Goal: Task Accomplishment & Management: Use online tool/utility

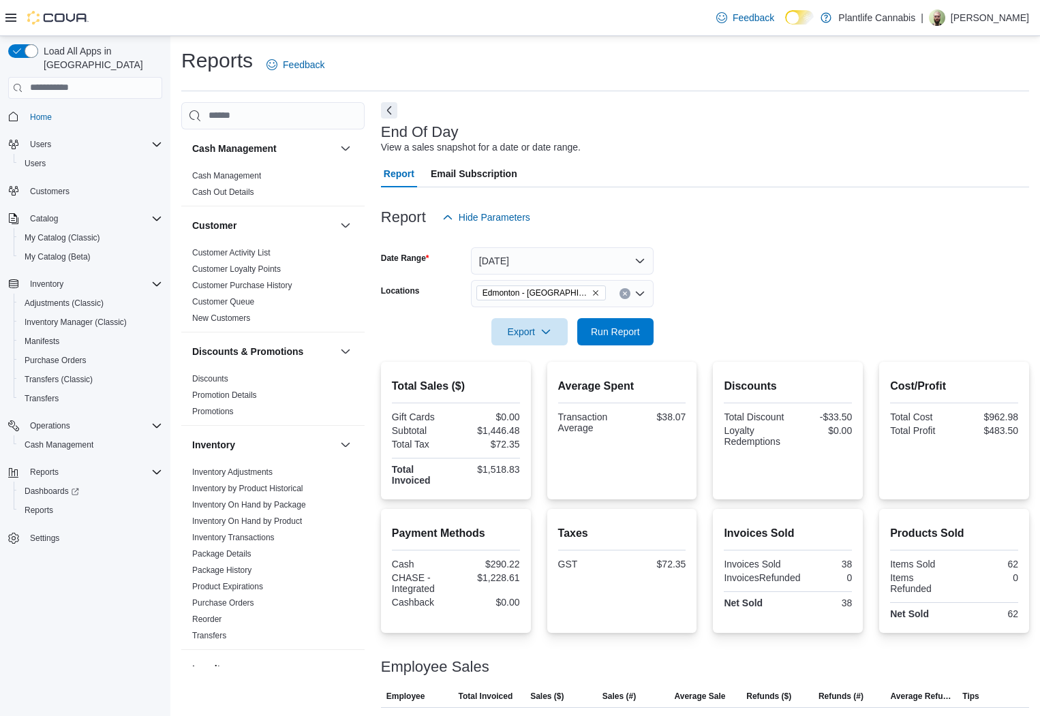
scroll to position [622, 0]
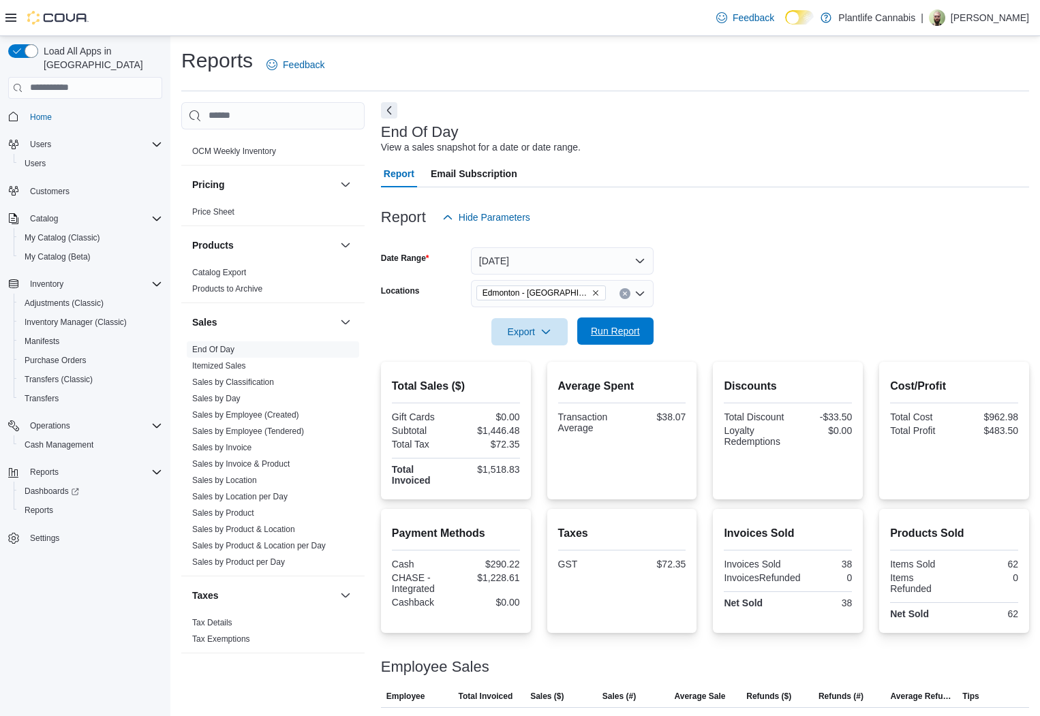
click at [605, 335] on span "Run Report" at bounding box center [615, 331] width 49 height 14
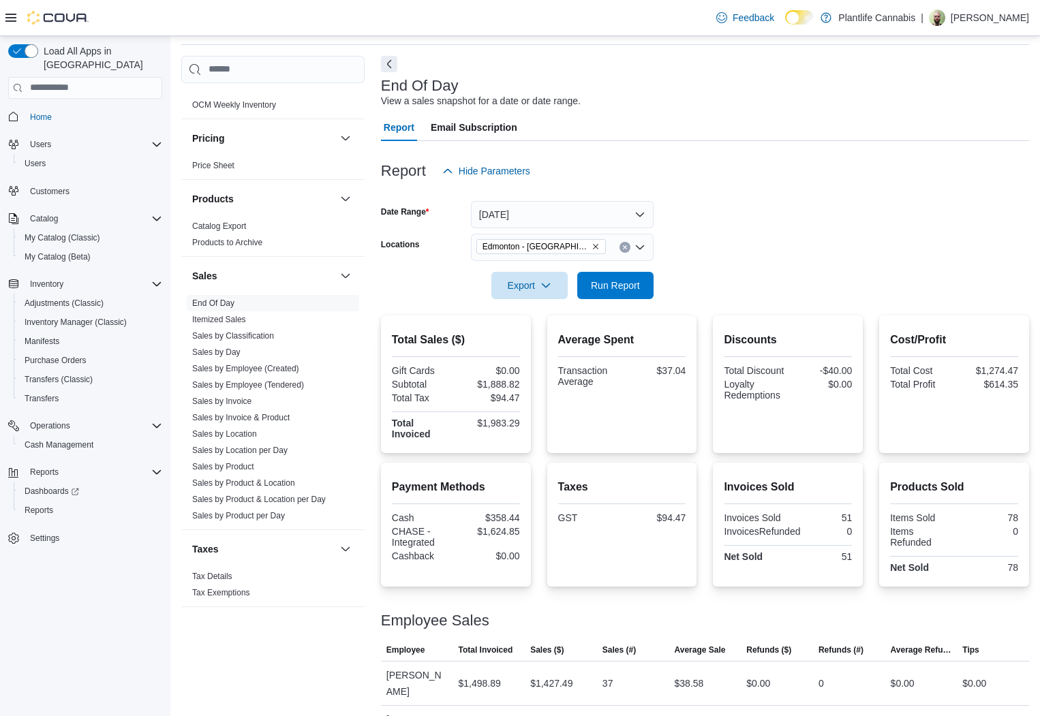
scroll to position [86, 0]
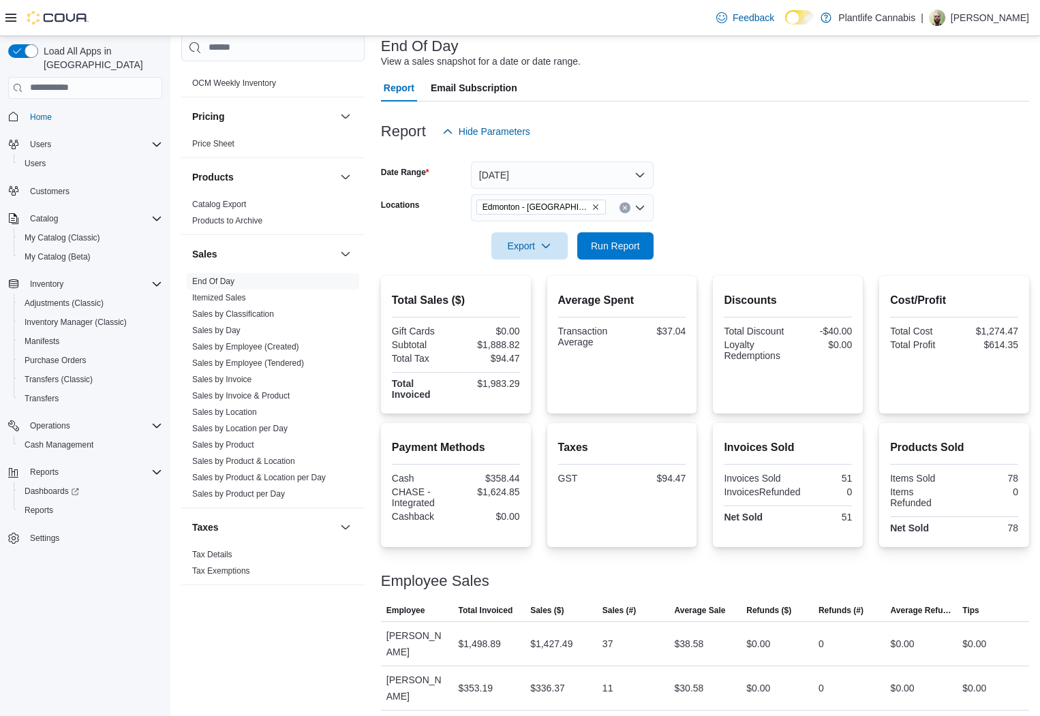
drag, startPoint x: 654, startPoint y: 61, endPoint x: 376, endPoint y: 49, distance: 279.1
click at [376, 49] on div "Cash Management Cash Management Cash Out Details Customer Customer Activity Lis…" at bounding box center [605, 385] width 848 height 739
click at [402, 50] on h3 "End Of Day" at bounding box center [420, 46] width 78 height 16
click at [736, 172] on form "Date Range [DATE] Locations [GEOGRAPHIC_DATA] - ICE District Export Run Report" at bounding box center [705, 202] width 648 height 115
click at [644, 249] on span "Run Report" at bounding box center [616, 245] width 60 height 27
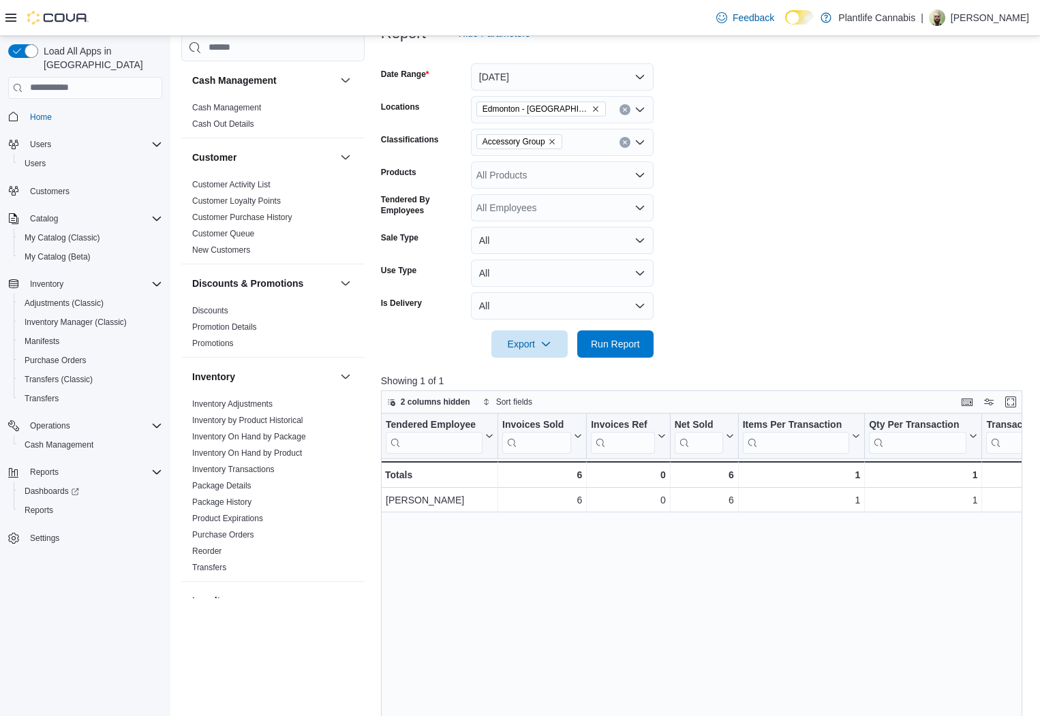
scroll to position [622, 0]
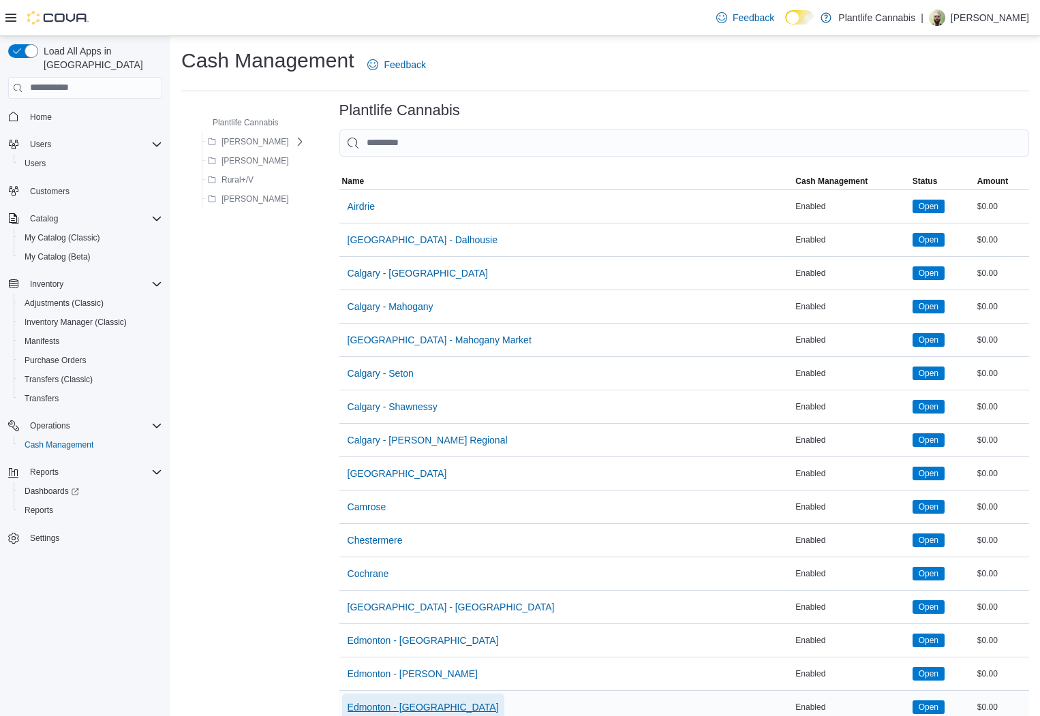
click at [393, 706] on span "Edmonton - [GEOGRAPHIC_DATA]" at bounding box center [423, 708] width 151 height 14
